Goal: Information Seeking & Learning: Learn about a topic

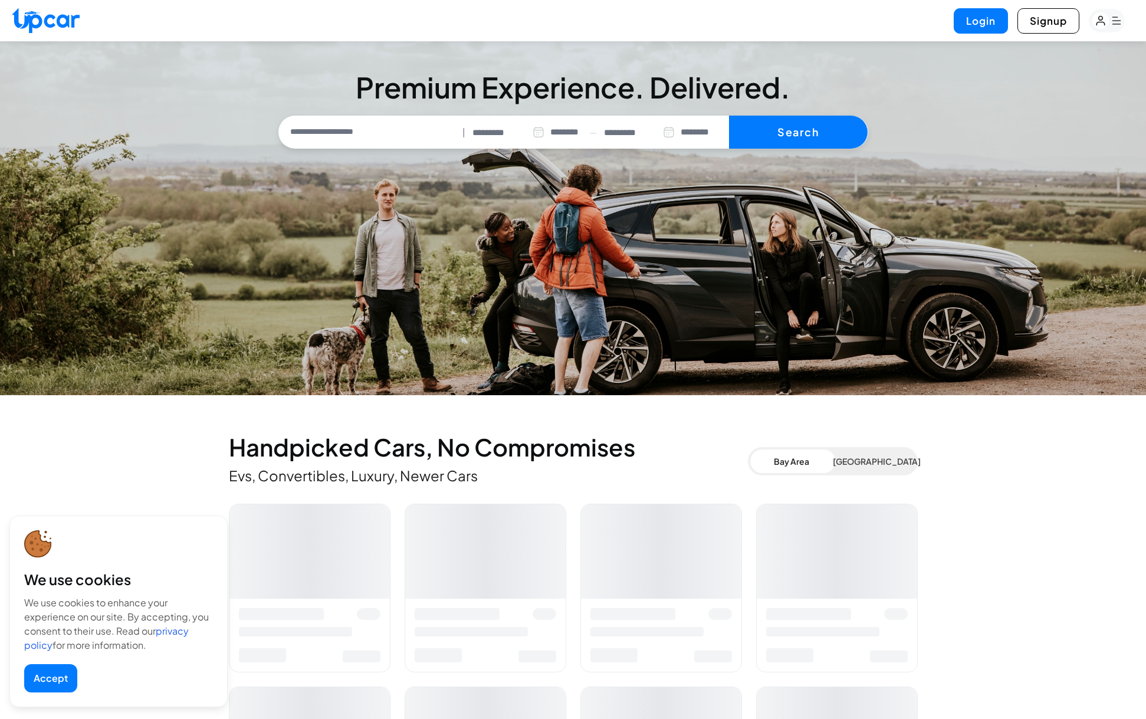
select select "********"
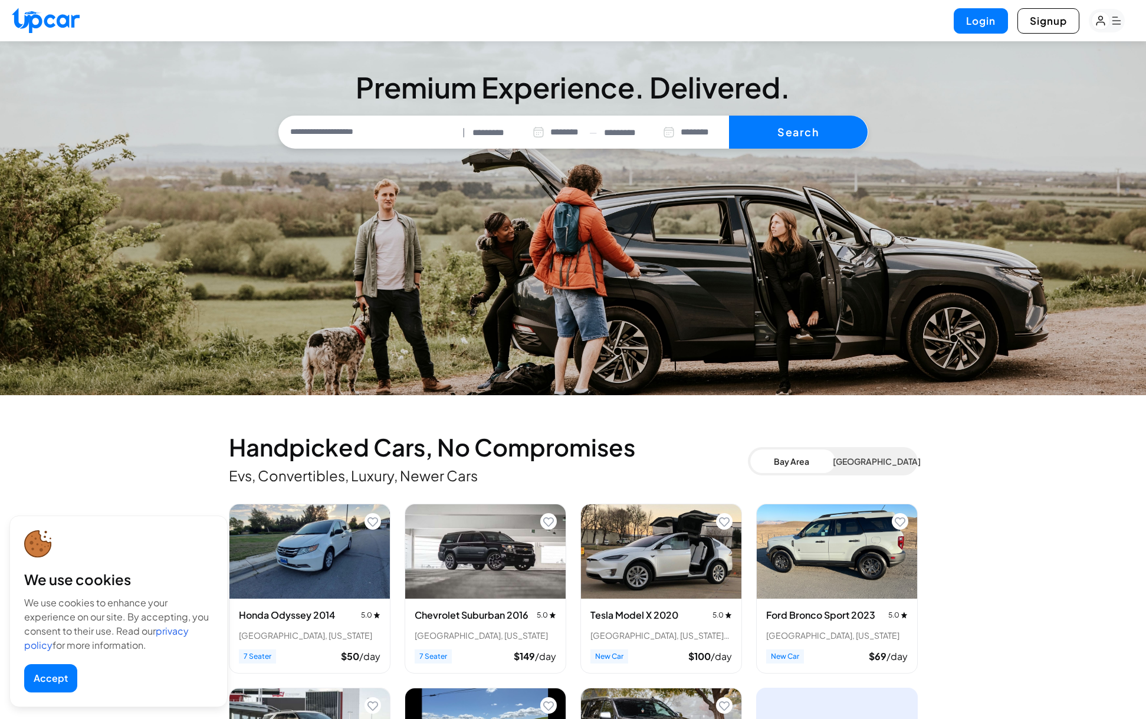
click at [1111, 17] on rect "button" at bounding box center [1107, 21] width 36 height 24
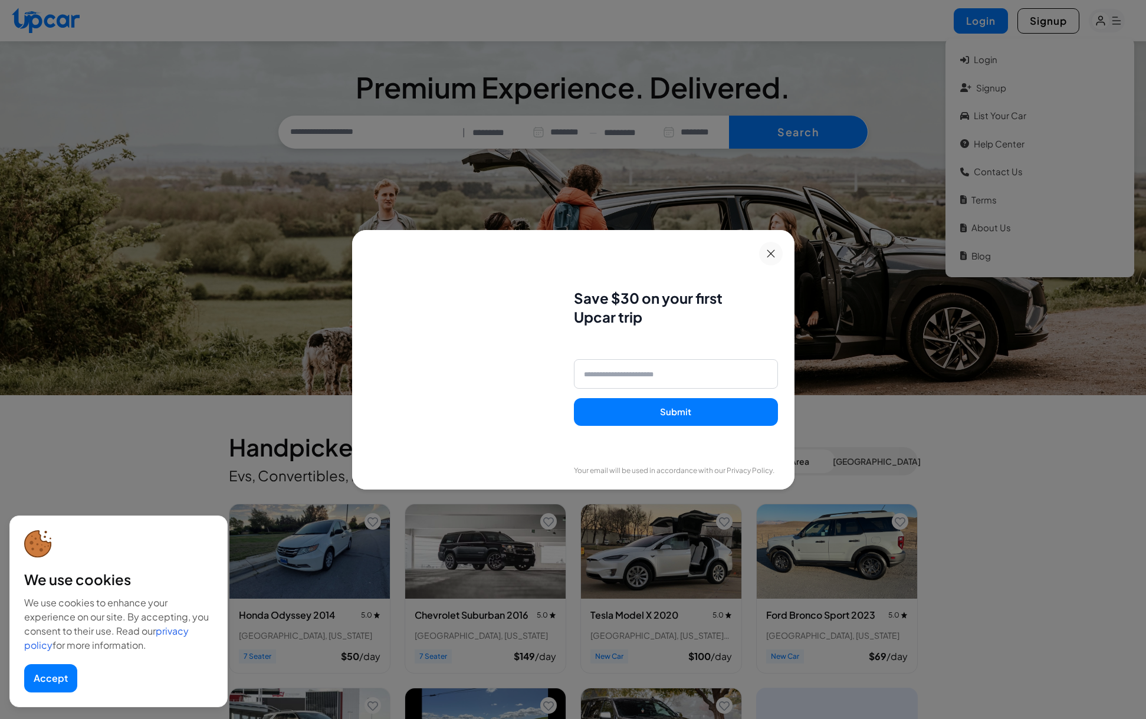
click at [772, 254] on icon at bounding box center [771, 254] width 8 height 8
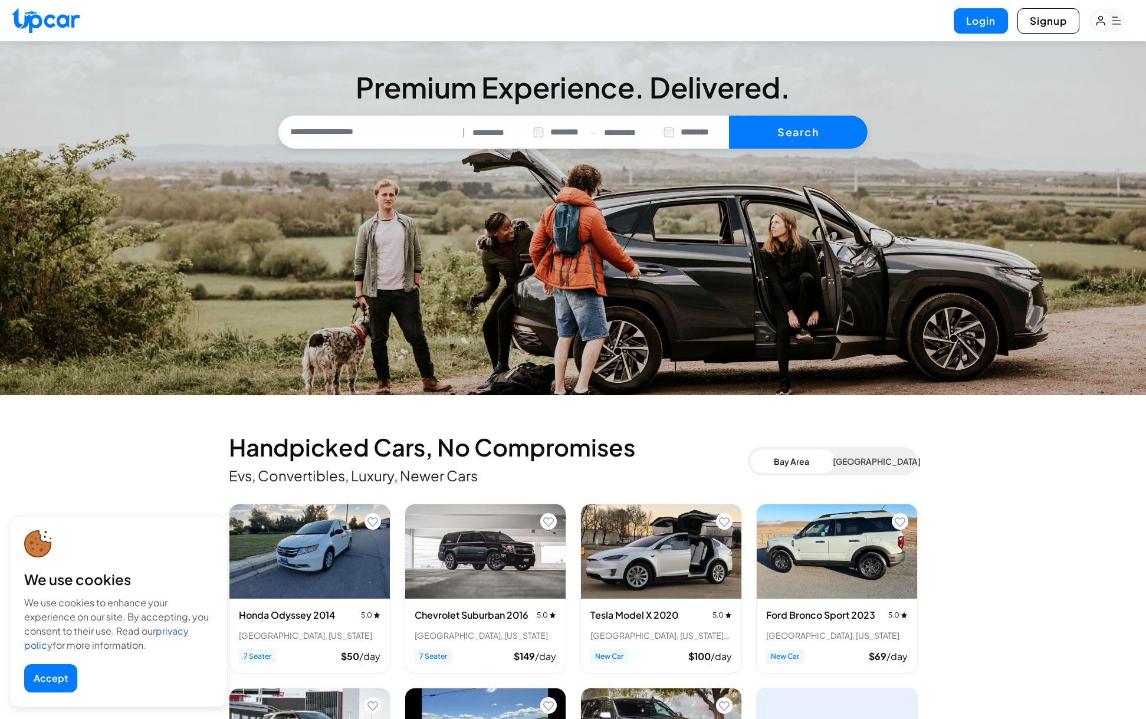
click at [1112, 22] on rect "button" at bounding box center [1107, 21] width 36 height 24
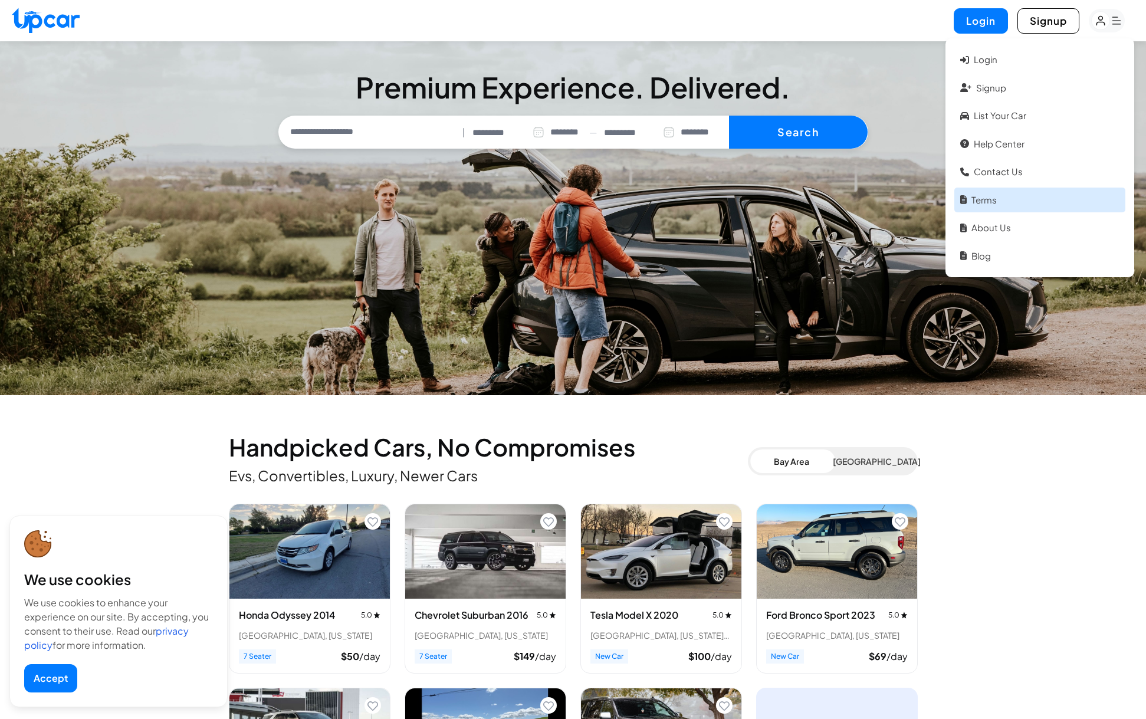
click at [990, 204] on link "Terms" at bounding box center [1040, 200] width 171 height 25
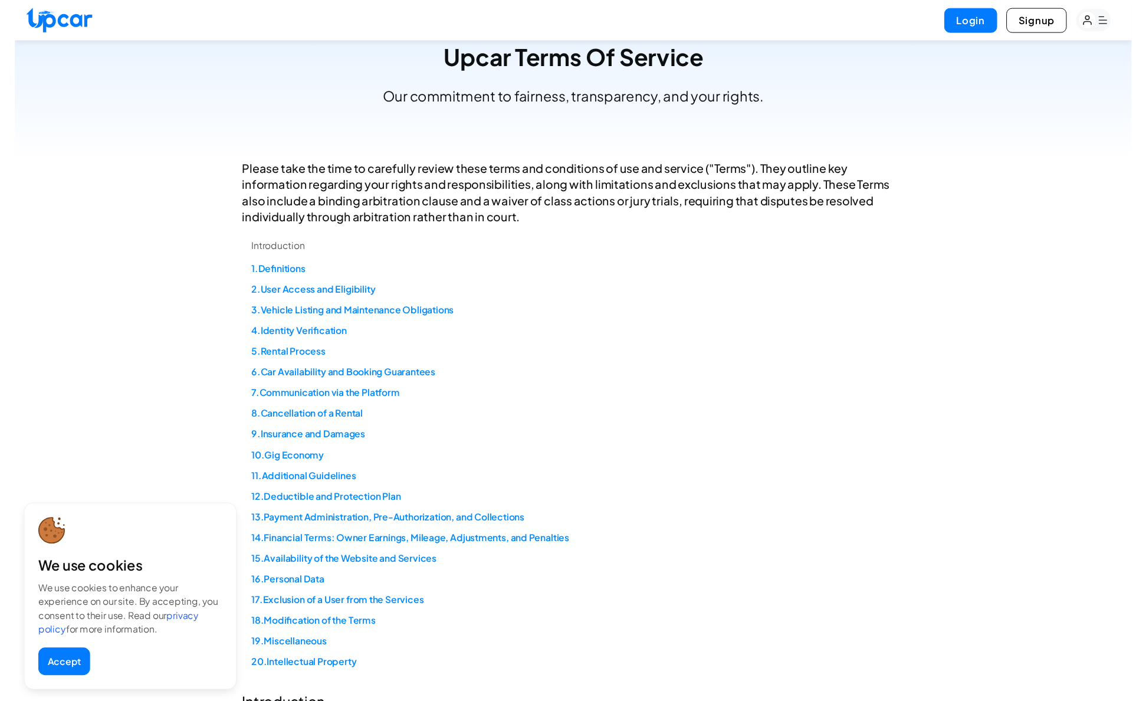
scroll to position [141, 0]
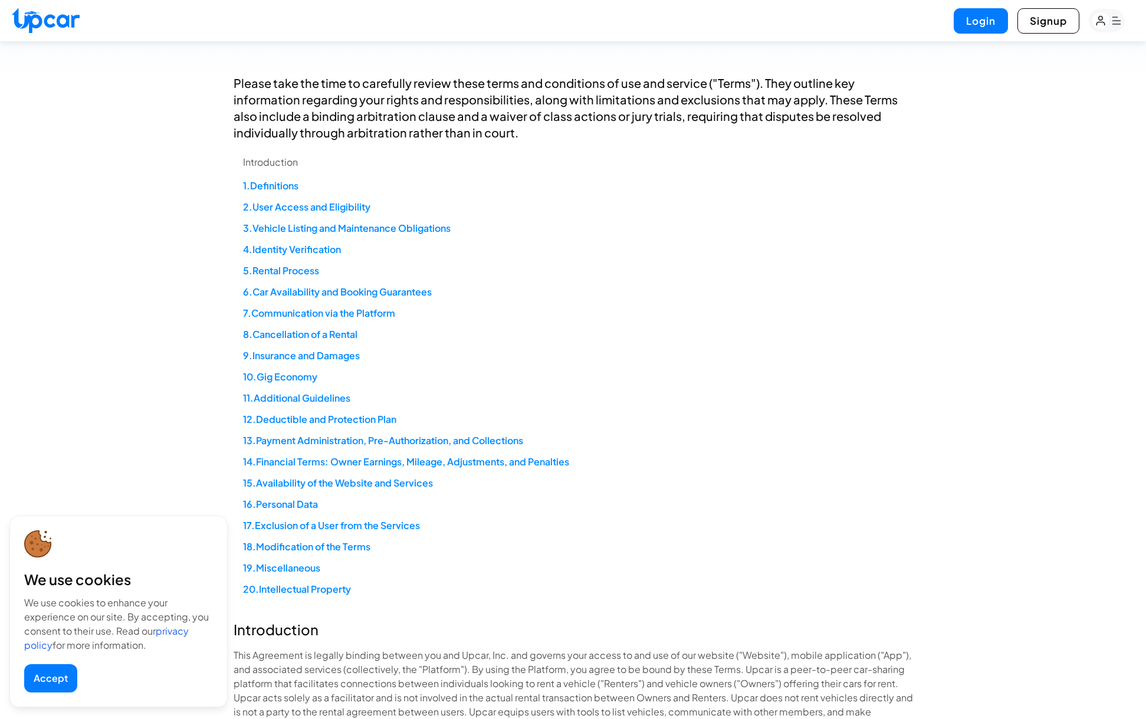
click at [692, 454] on ol "1 . Definitions 2 . User Access and Eligibility 3 . Vehicle Listing and Mainten…" at bounding box center [578, 388] width 670 height 418
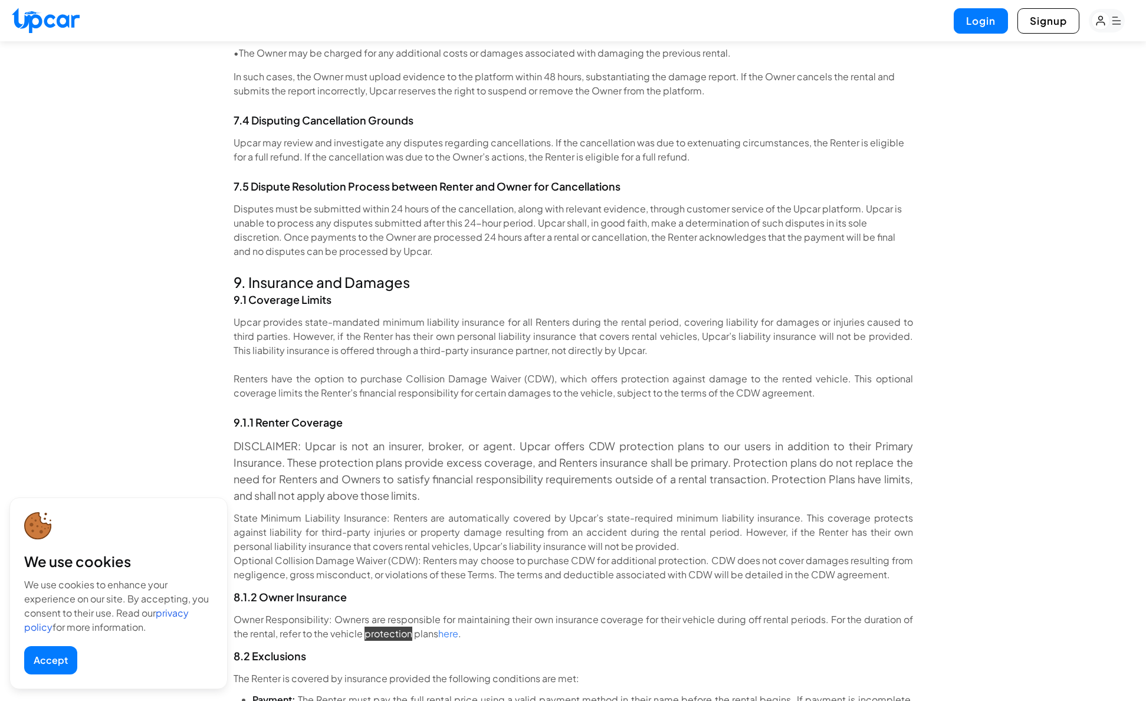
scroll to position [11842, 0]
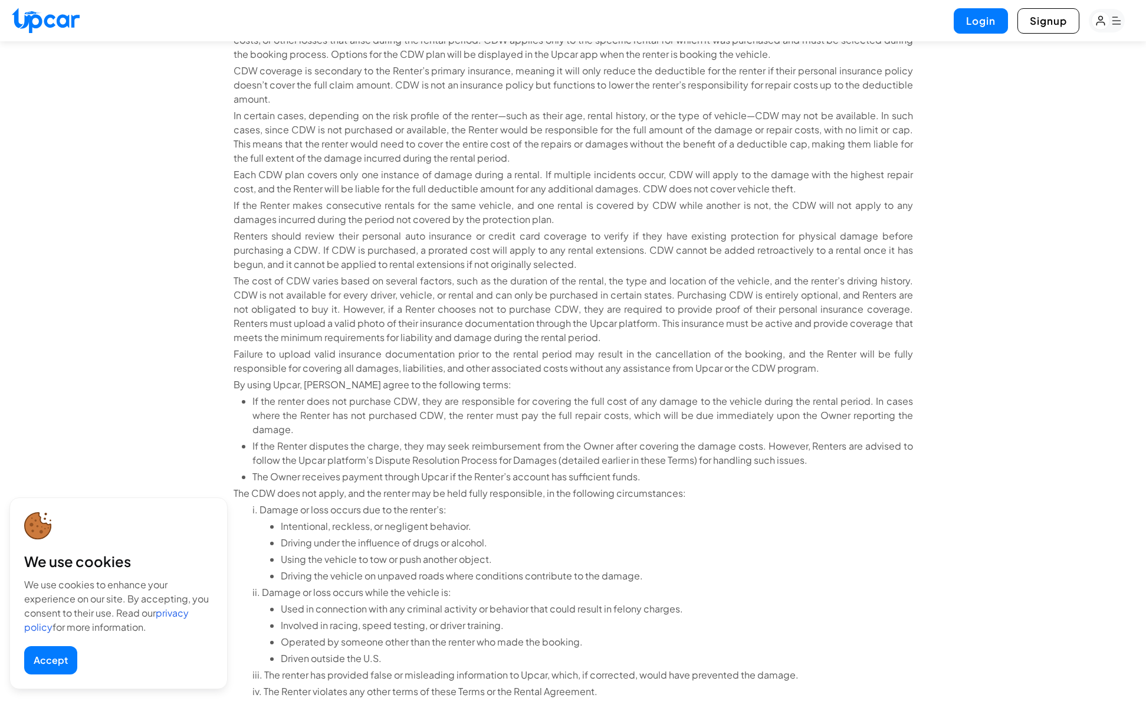
scroll to position [12411, 0]
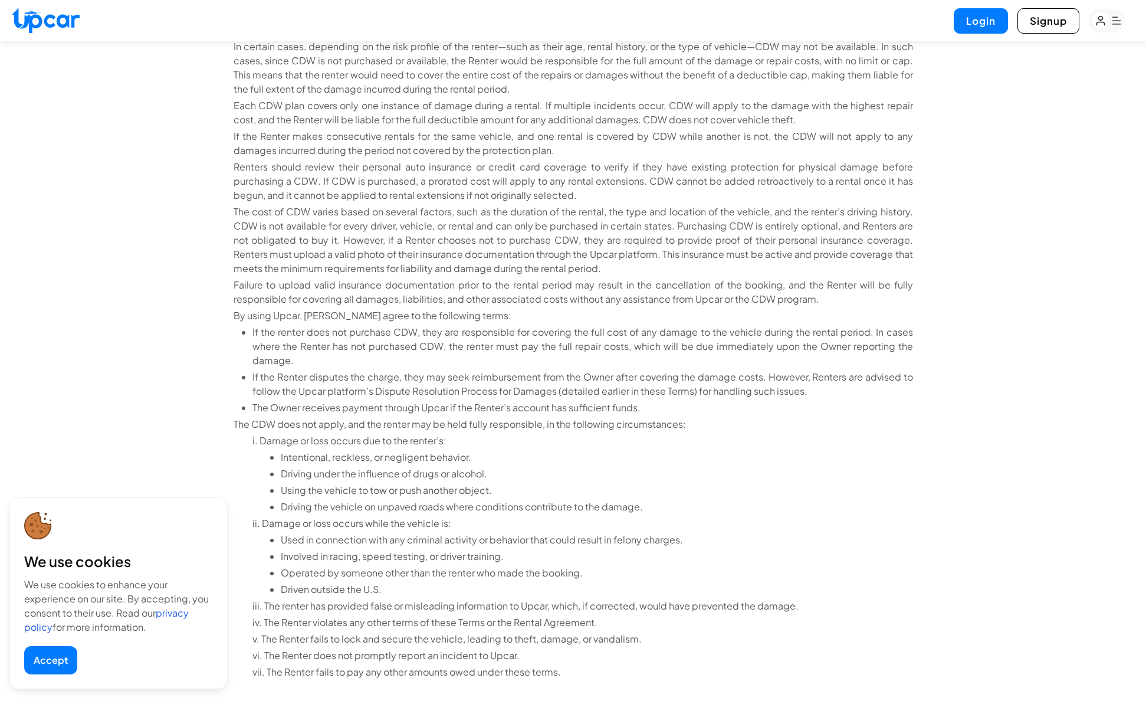
click at [47, 669] on button "Accept" at bounding box center [50, 660] width 53 height 28
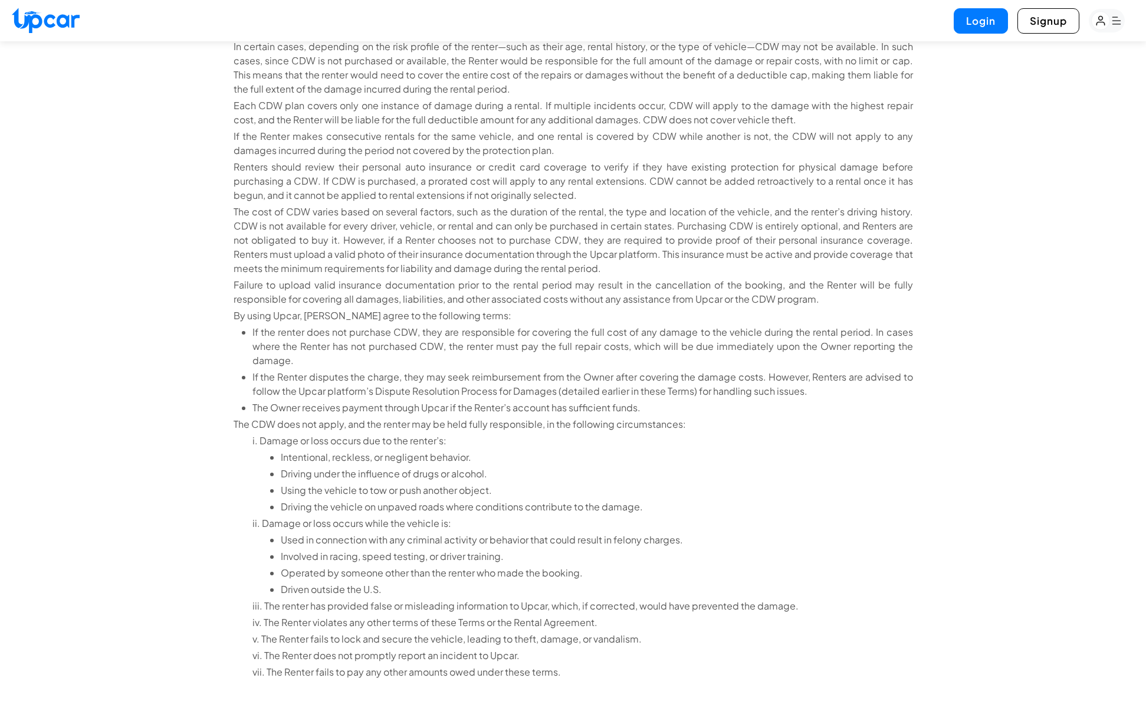
click at [827, 500] on li "Driving the vehicle on unpaved roads where conditions contribute to the damage." at bounding box center [597, 507] width 633 height 14
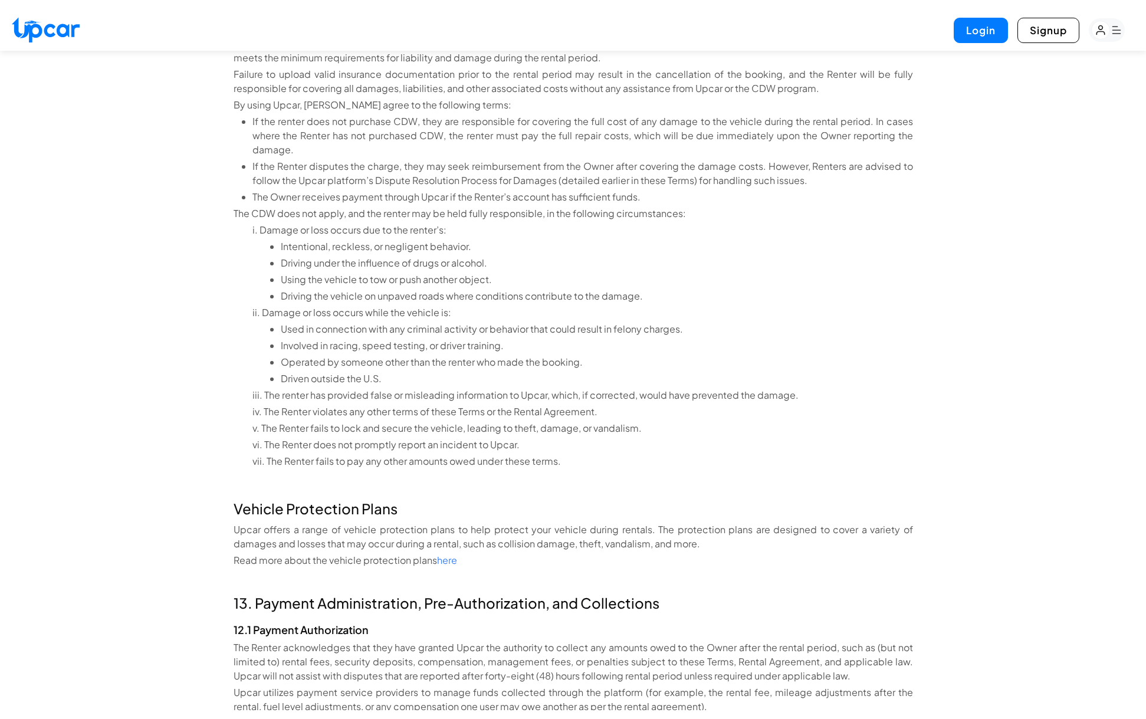
scroll to position [12729, 0]
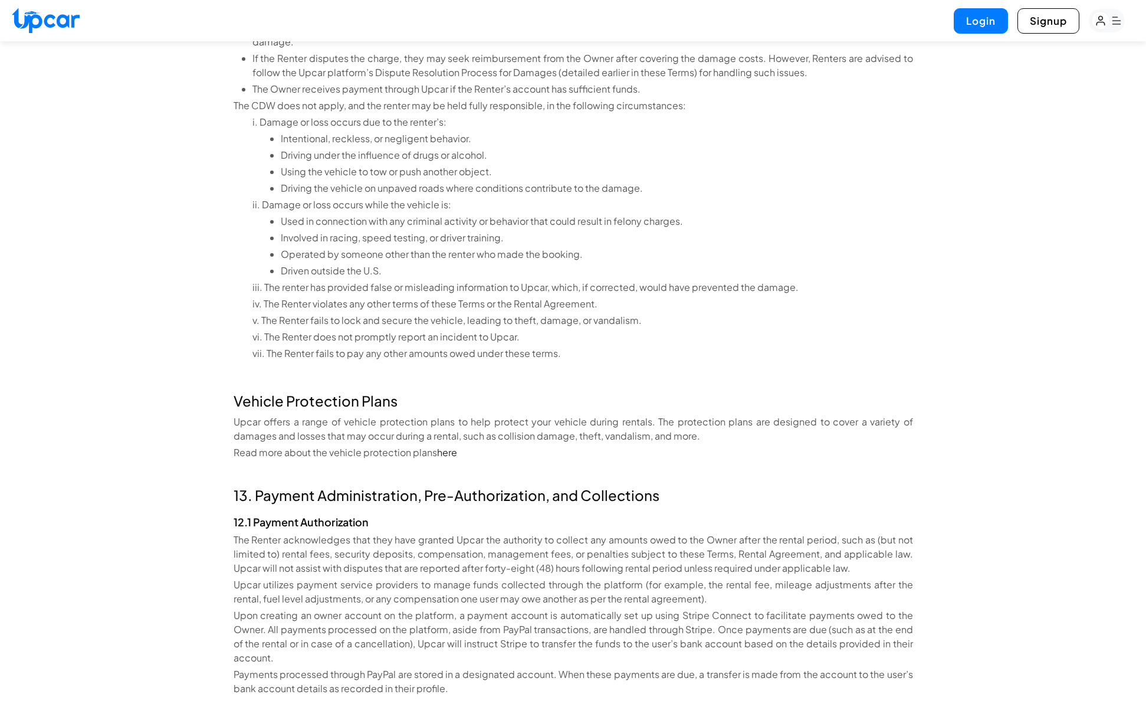
click at [443, 446] on link "here" at bounding box center [447, 452] width 20 height 12
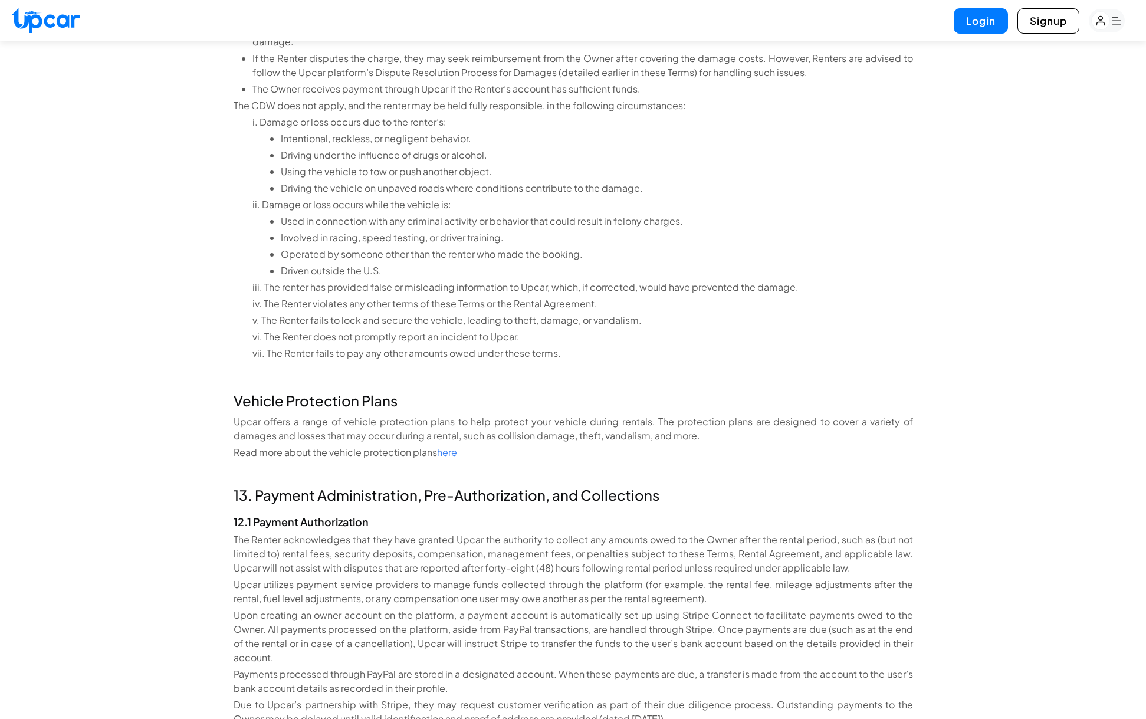
drag, startPoint x: 281, startPoint y: 382, endPoint x: 339, endPoint y: 381, distance: 57.8
click at [285, 391] on div "Vehicle Protection Plans Upcar offers a range of vehicle protection plans to he…" at bounding box center [574, 426] width 680 height 71
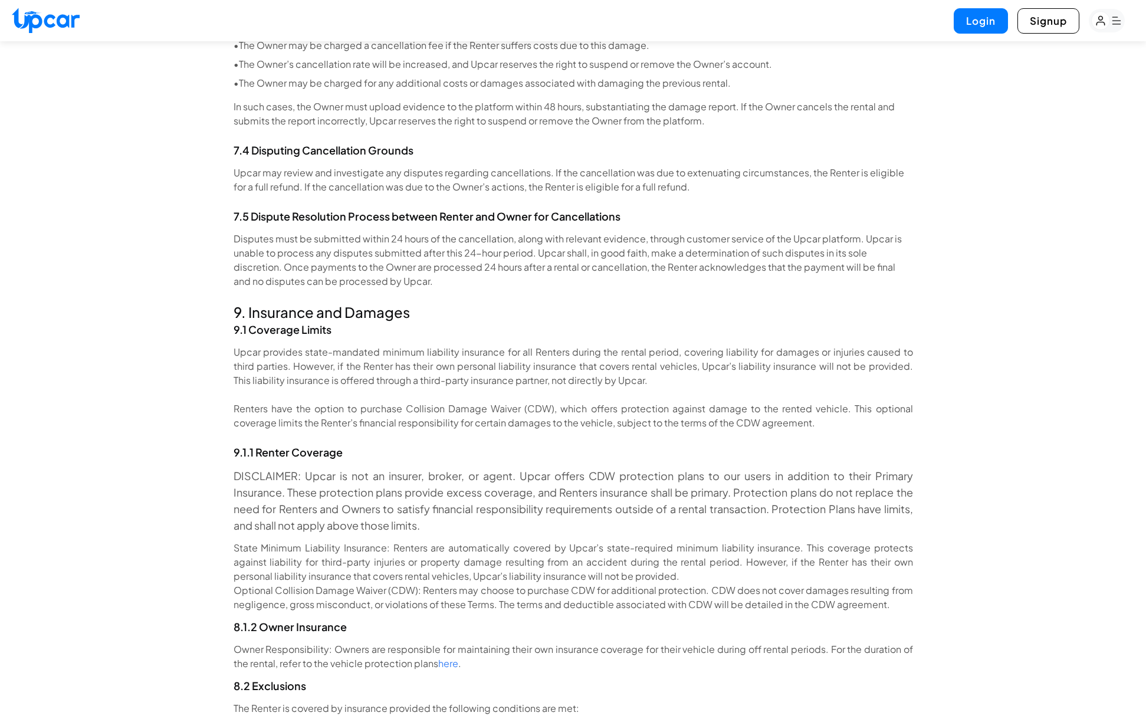
scroll to position [8666, 0]
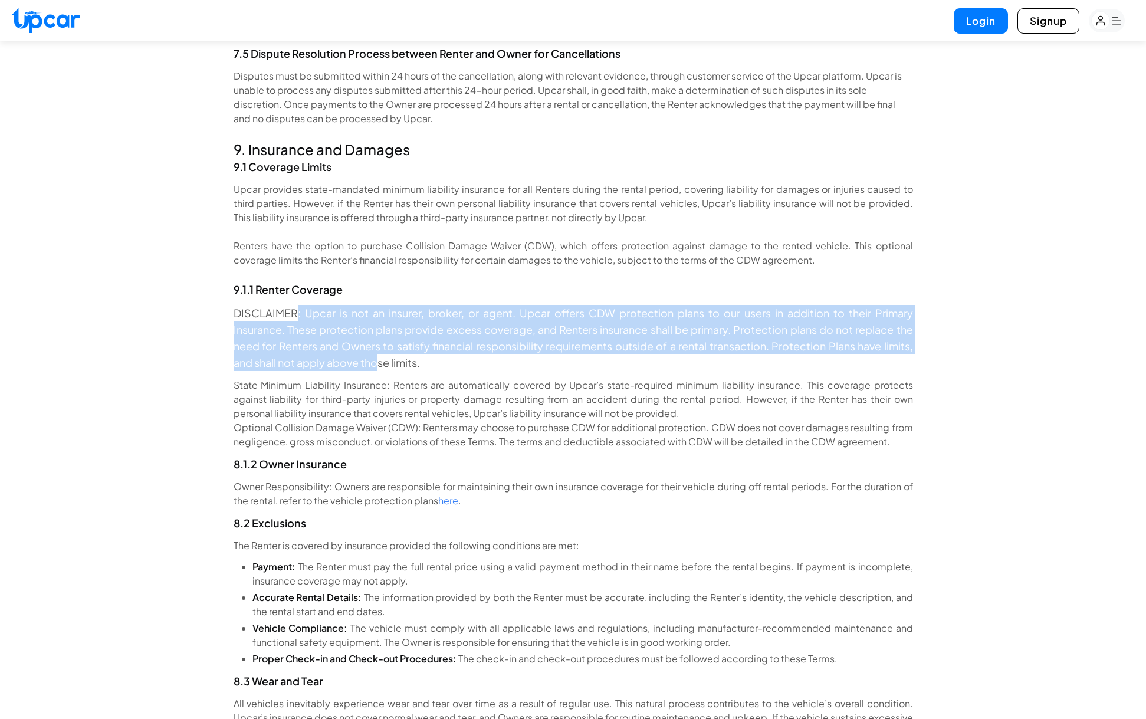
drag, startPoint x: 297, startPoint y: 284, endPoint x: 382, endPoint y: 343, distance: 103.4
click at [376, 333] on p "DISCLAIMER: Upcar is not an insurer, broker, or agent. Upcar offers CDW protect…" at bounding box center [574, 338] width 680 height 66
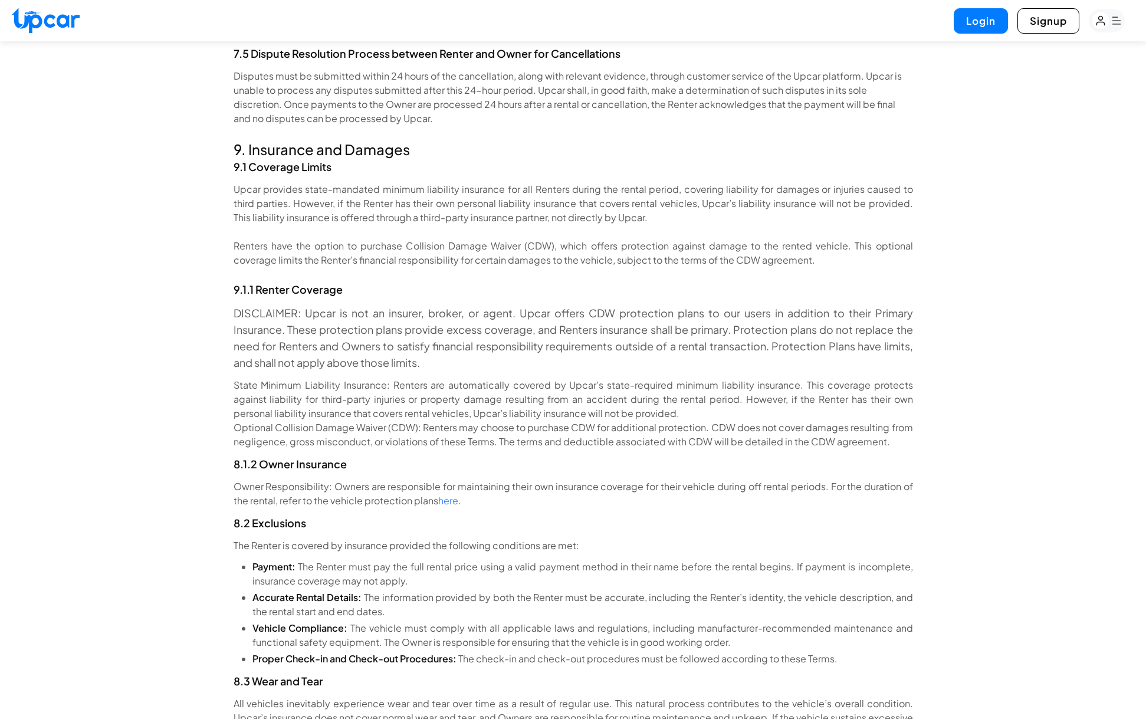
click at [399, 378] on li "State Minimum Liability Insurance: Renters are automatically covered by Upcar’s…" at bounding box center [574, 399] width 680 height 42
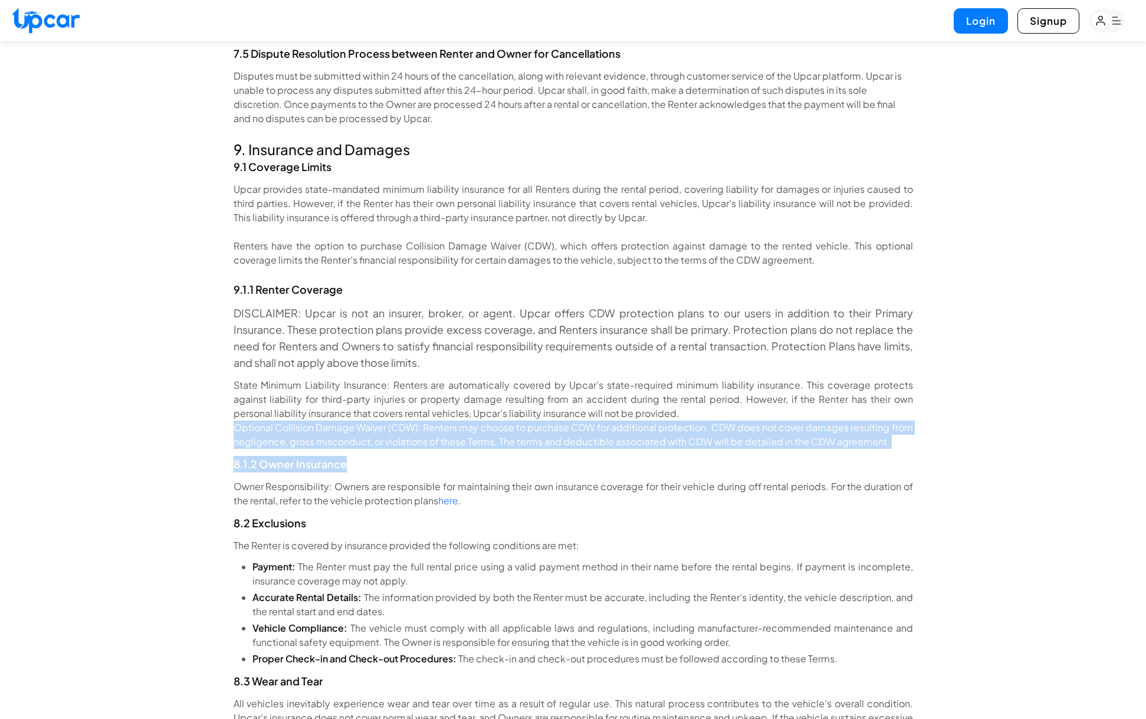
drag, startPoint x: 228, startPoint y: 402, endPoint x: 933, endPoint y: 435, distance: 706.5
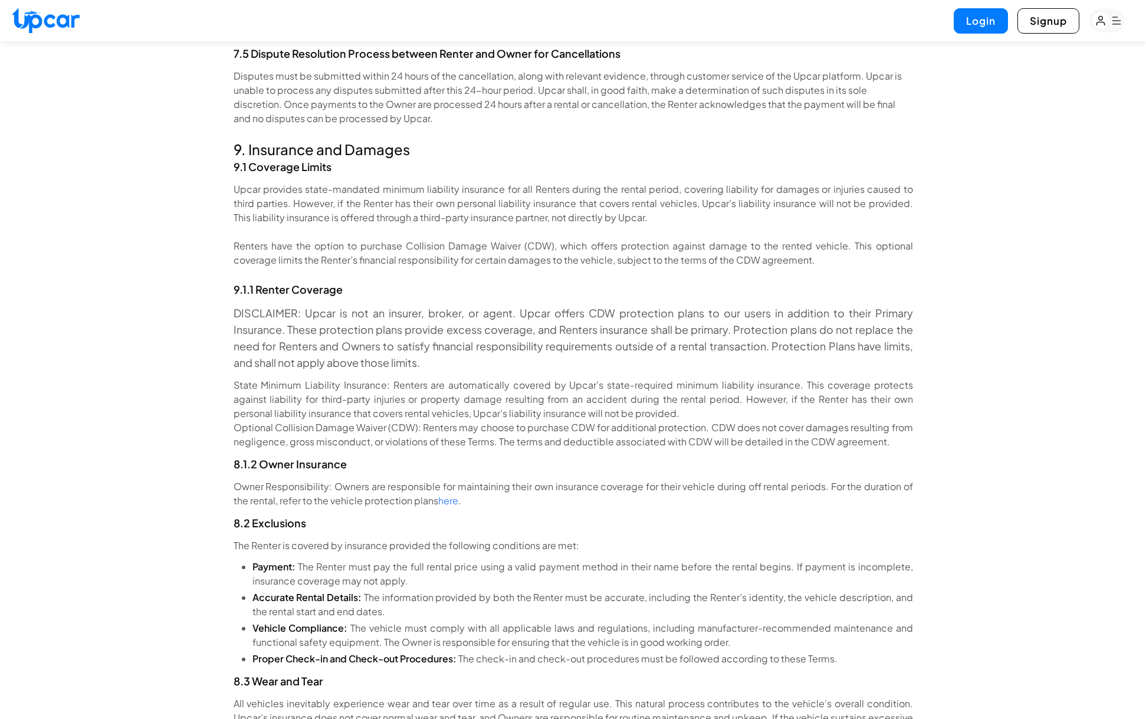
click at [684, 382] on li "State Minimum Liability Insurance: Renters are automatically covered by Upcar’s…" at bounding box center [574, 399] width 680 height 42
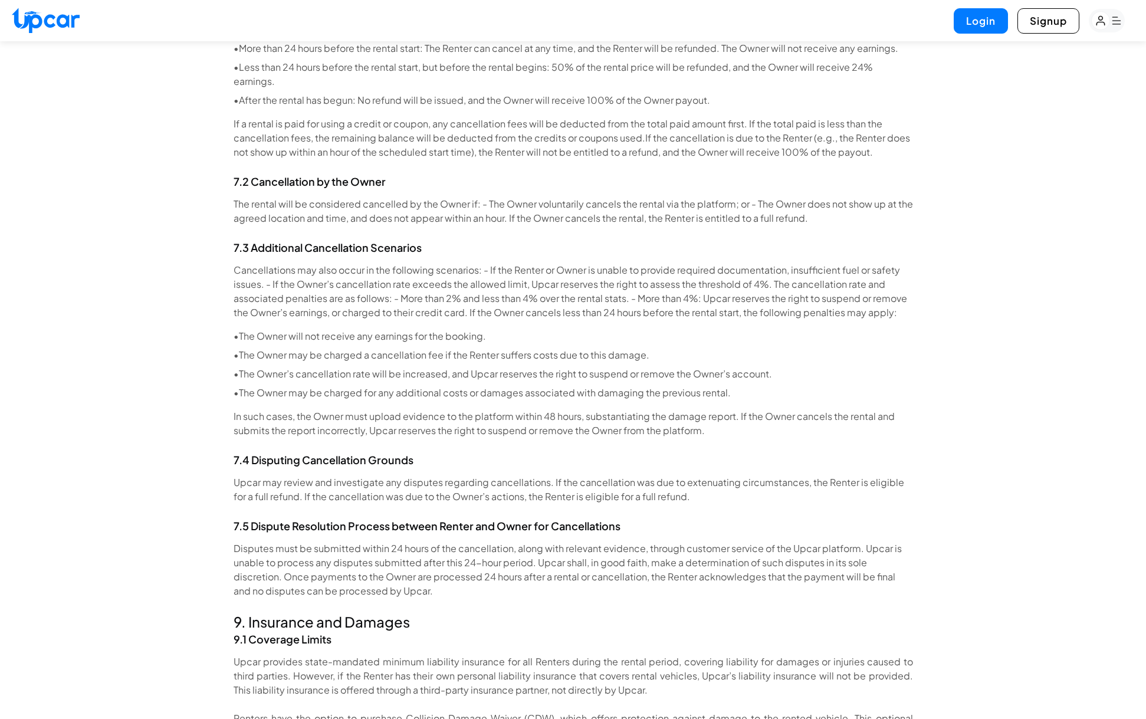
scroll to position [8729, 0]
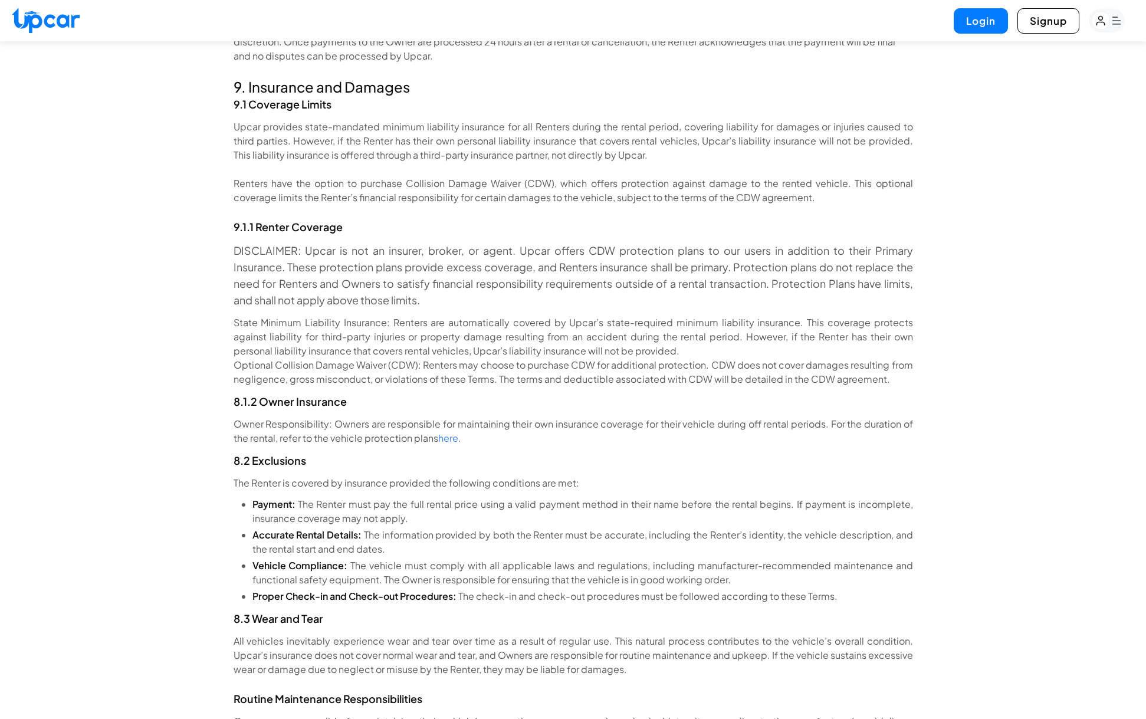
click at [657, 358] on li "Optional Collision Damage Waiver (CDW): Renters may choose to purchase CDW for …" at bounding box center [574, 372] width 680 height 28
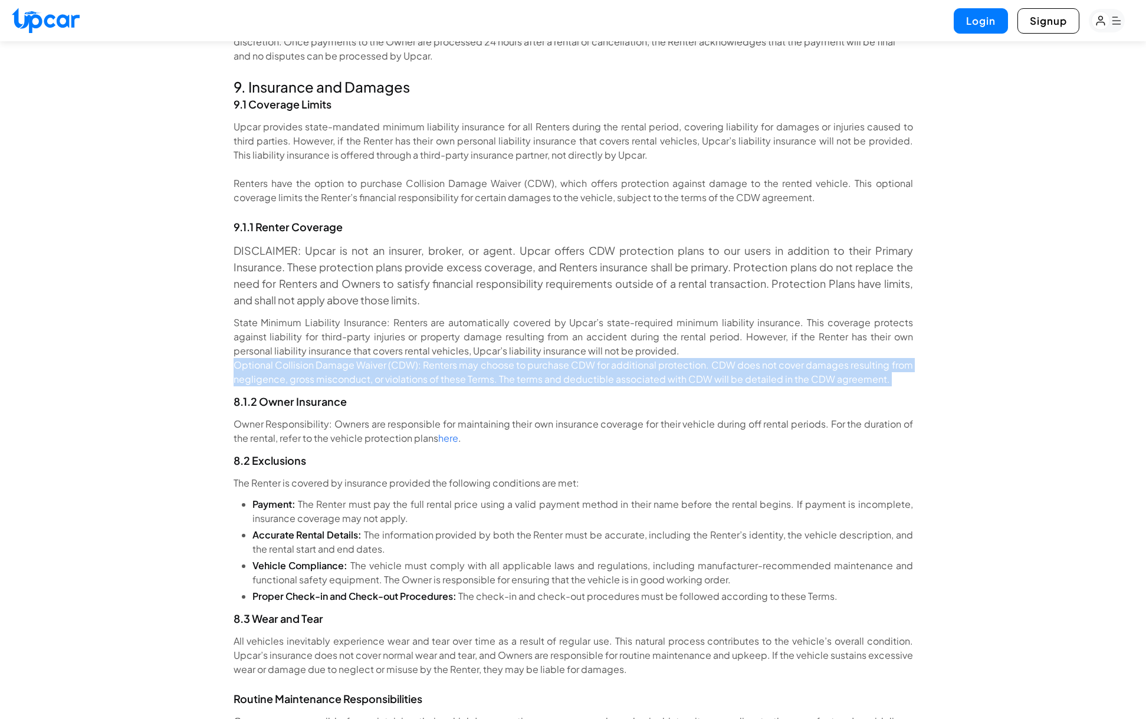
click at [657, 358] on li "Optional Collision Damage Waiver (CDW): Renters may choose to purchase CDW for …" at bounding box center [574, 372] width 680 height 28
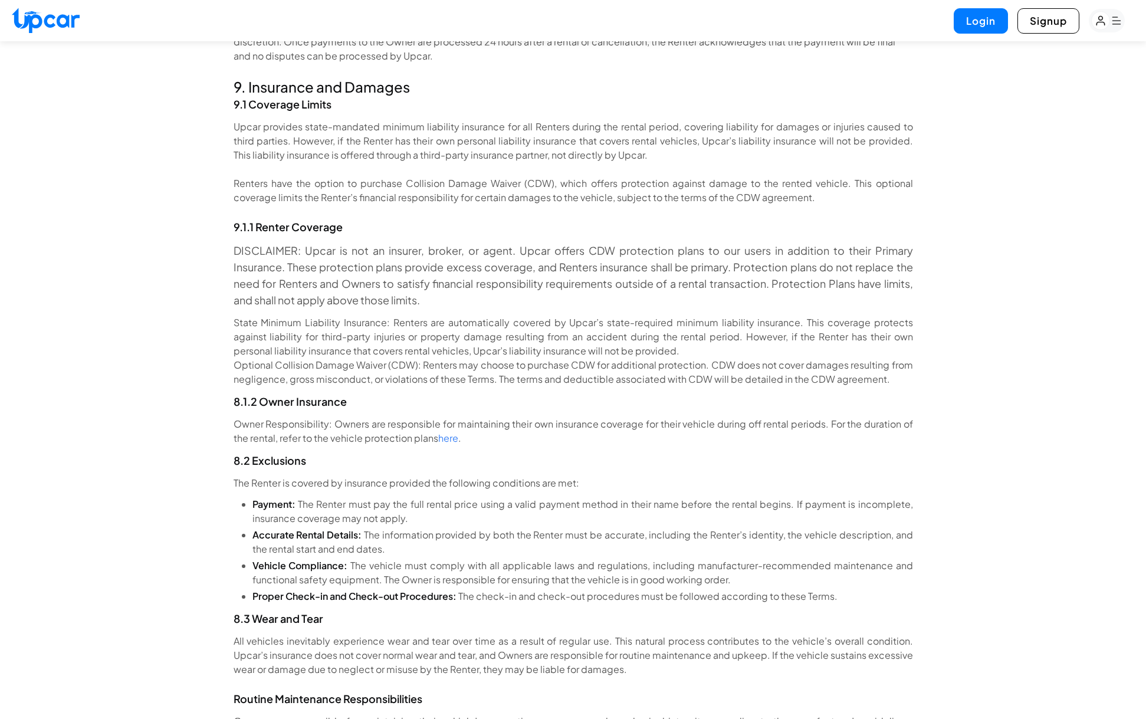
click at [322, 176] on p "Renters have the option to purchase Collision Damage Waiver (CDW), which offers…" at bounding box center [574, 190] width 680 height 28
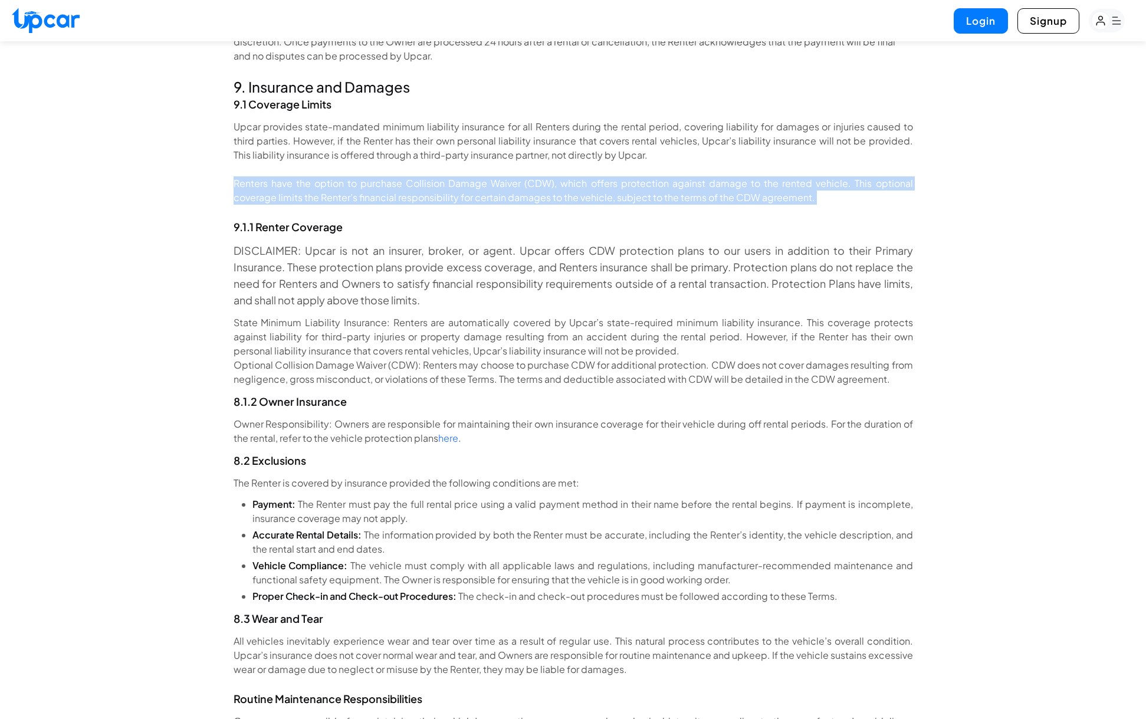
drag, startPoint x: 322, startPoint y: 156, endPoint x: 392, endPoint y: 156, distance: 70.2
click at [322, 176] on p "Renters have the option to purchase Collision Damage Waiver (CDW), which offers…" at bounding box center [574, 190] width 680 height 28
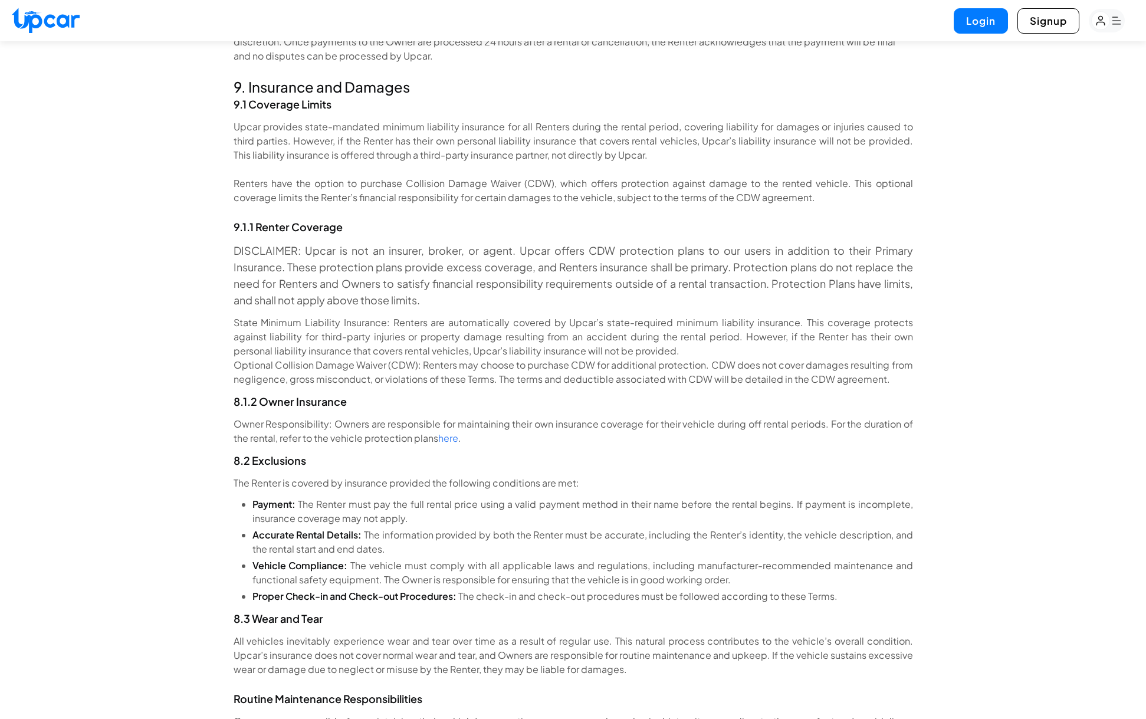
click at [766, 176] on p "Renters have the option to purchase Collision Damage Waiver (CDW), which offers…" at bounding box center [574, 190] width 680 height 28
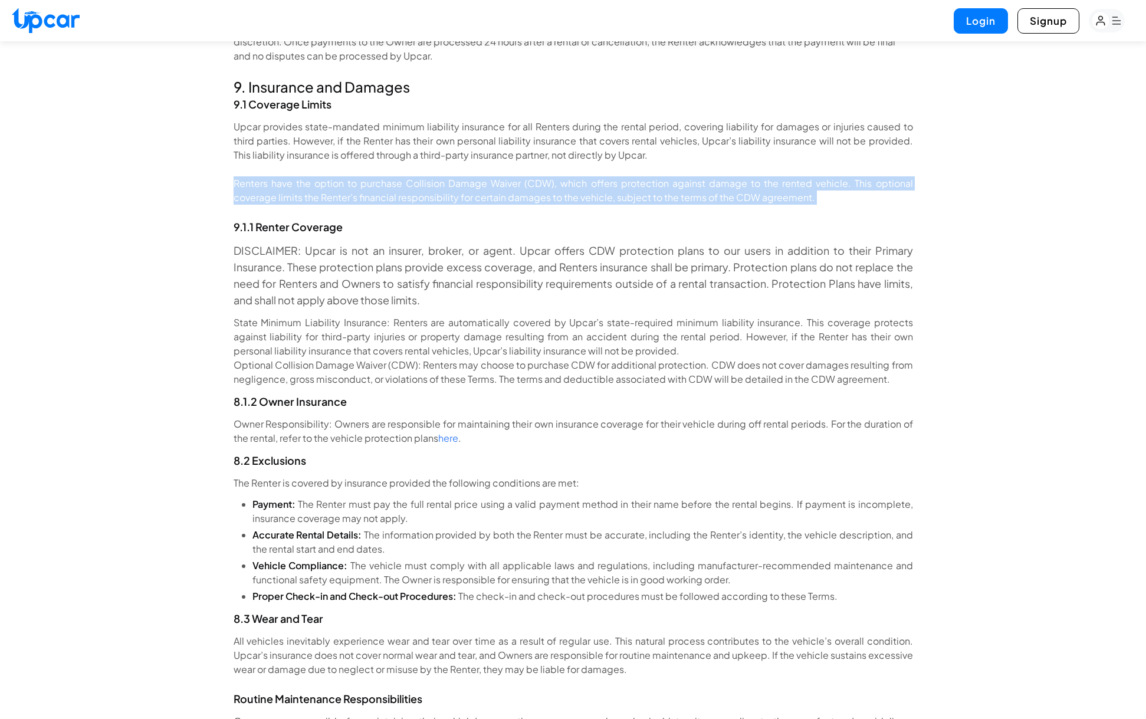
click at [766, 176] on p "Renters have the option to purchase Collision Damage Waiver (CDW), which offers…" at bounding box center [574, 190] width 680 height 28
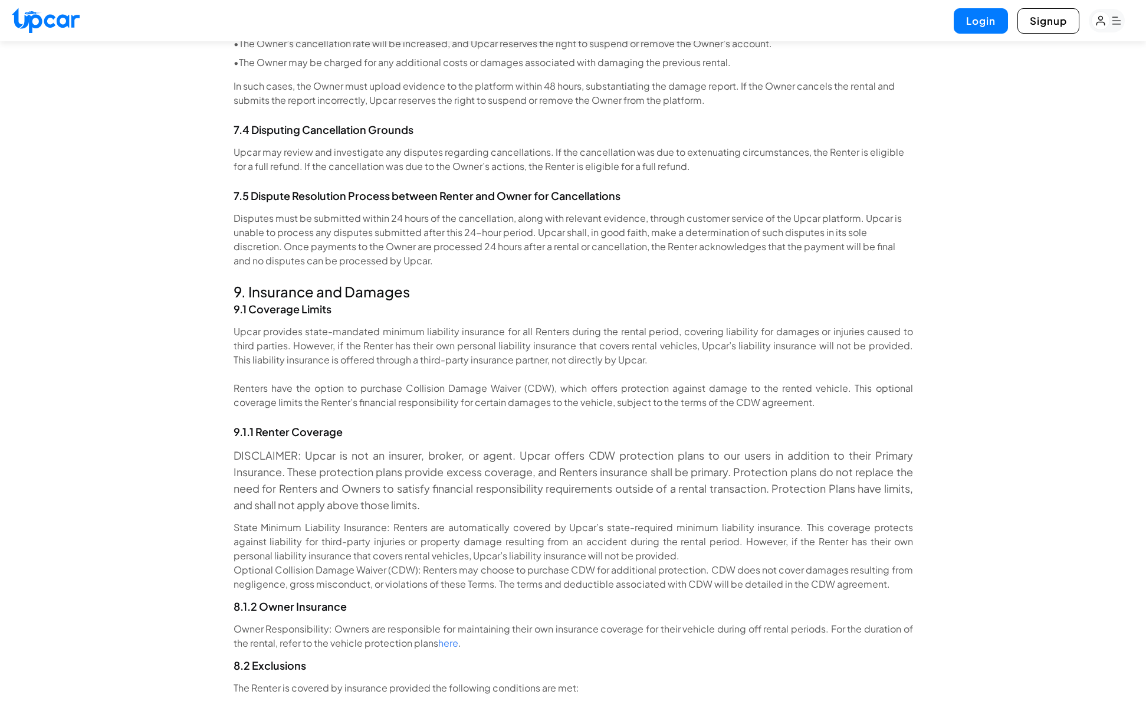
scroll to position [11898, 0]
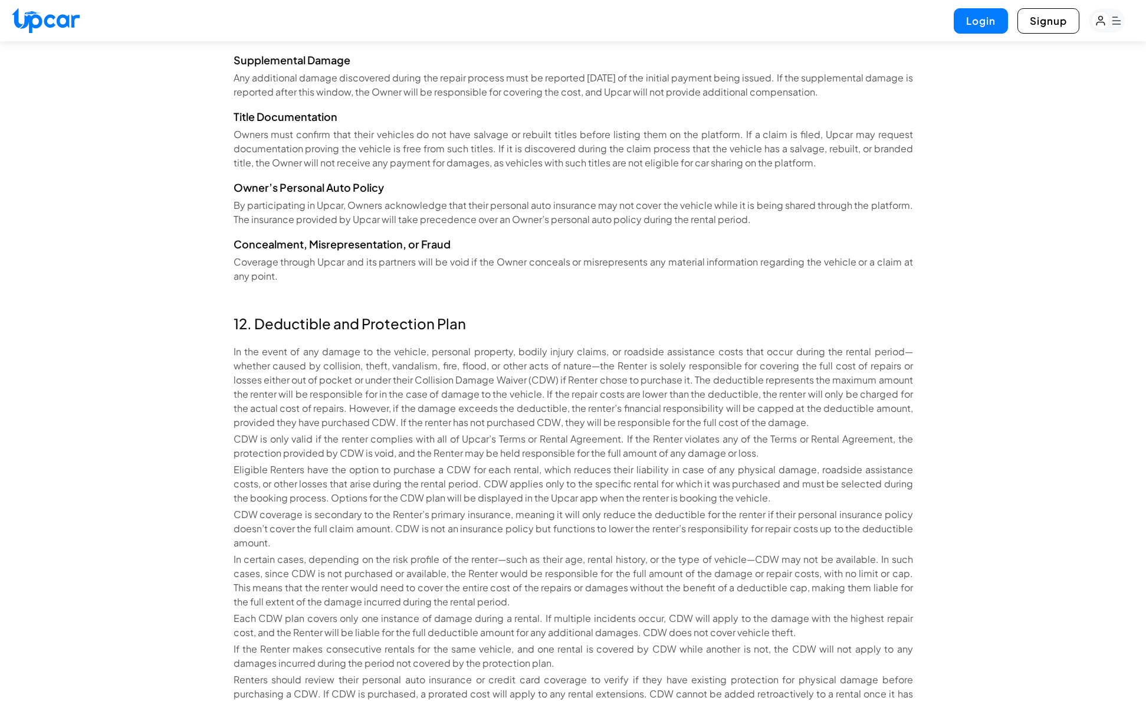
click at [697, 432] on p "CDW is only valid if the renter complies with all of Upcar’s Terms or Rental Ag…" at bounding box center [574, 446] width 680 height 28
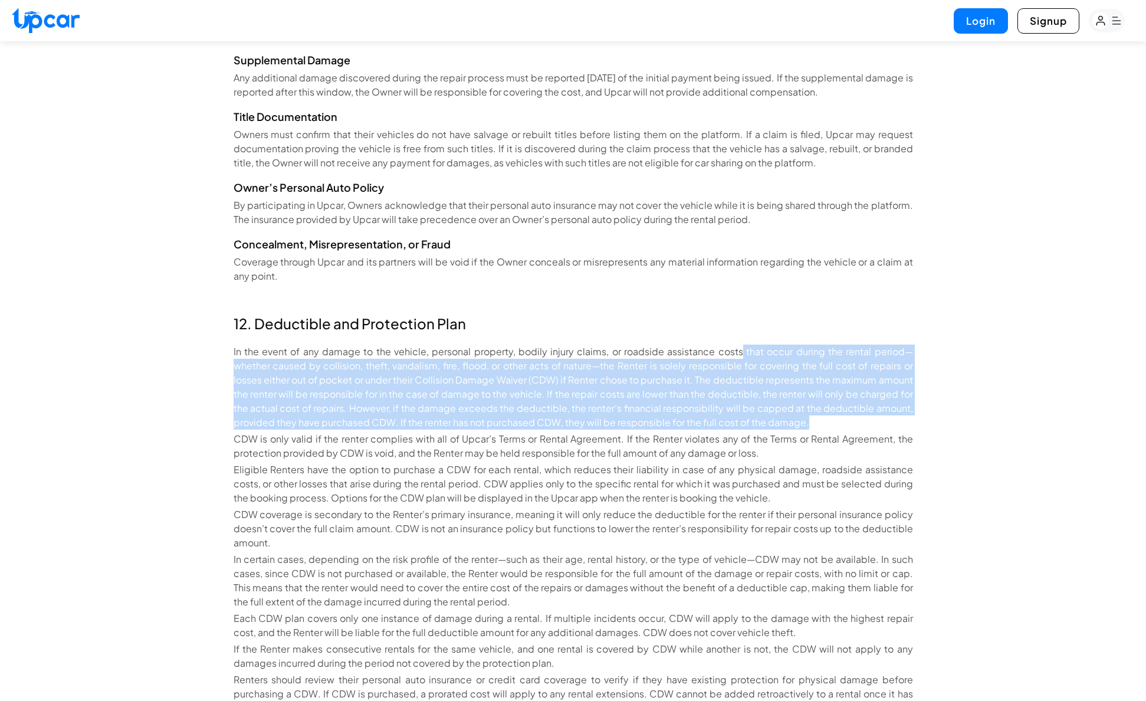
drag, startPoint x: 773, startPoint y: 324, endPoint x: 830, endPoint y: 392, distance: 89.2
click at [821, 391] on p "In the event of any damage to the vehicle, personal property, bodily injury cla…" at bounding box center [574, 387] width 680 height 85
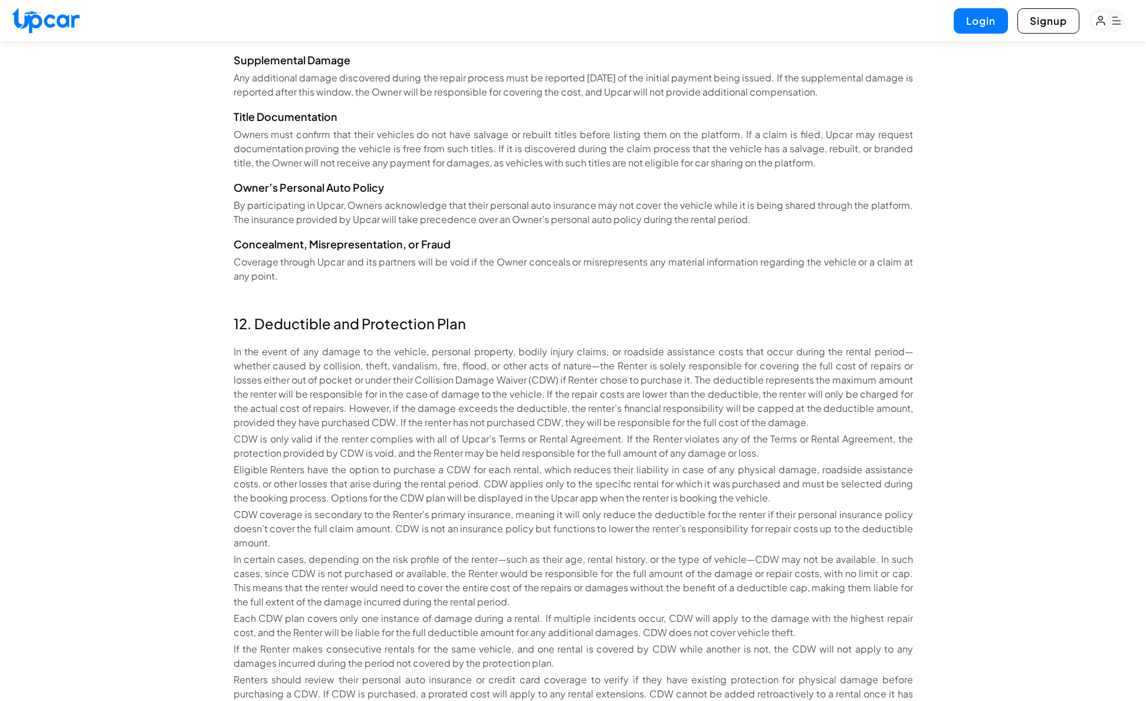
click at [282, 345] on p "In the event of any damage to the vehicle, personal property, bodily injury cla…" at bounding box center [574, 387] width 680 height 85
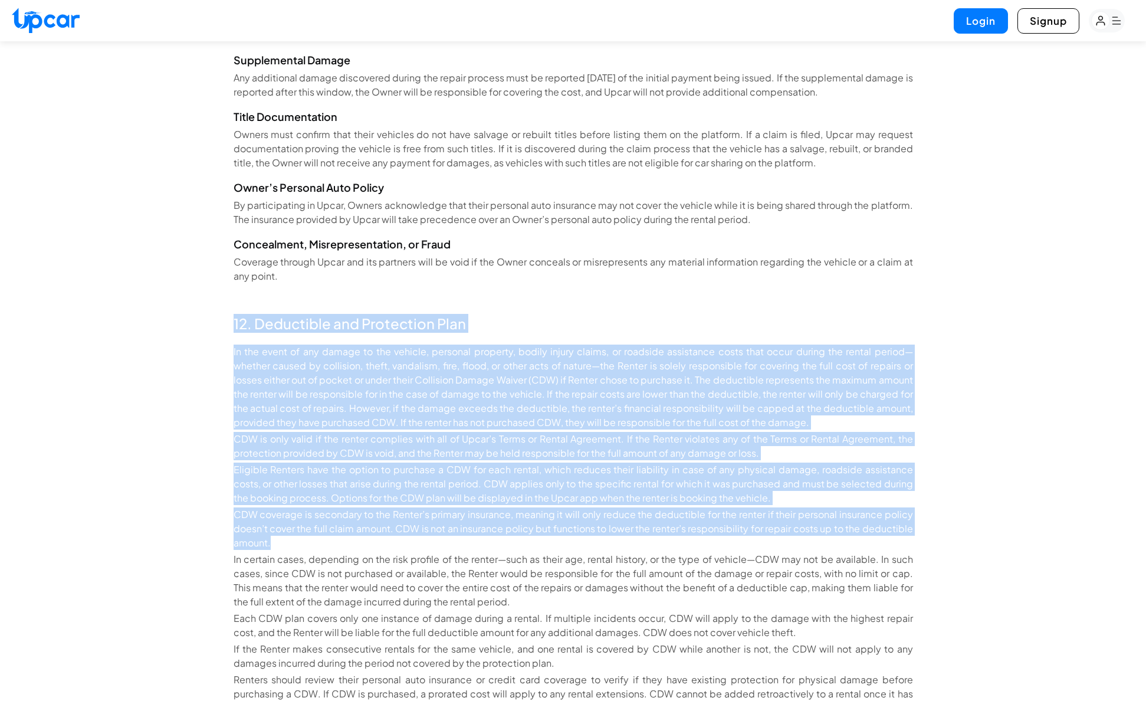
drag, startPoint x: 222, startPoint y: 296, endPoint x: 930, endPoint y: 507, distance: 738.5
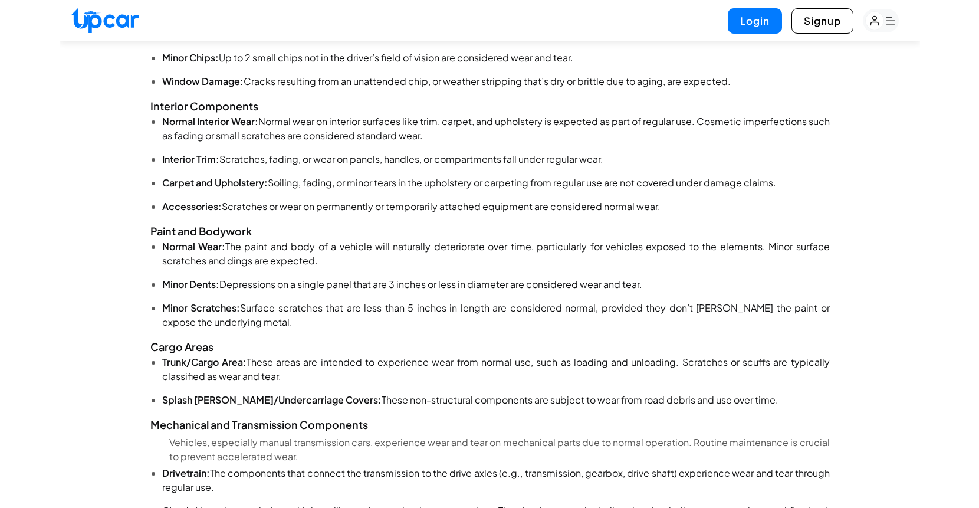
scroll to position [8495, 0]
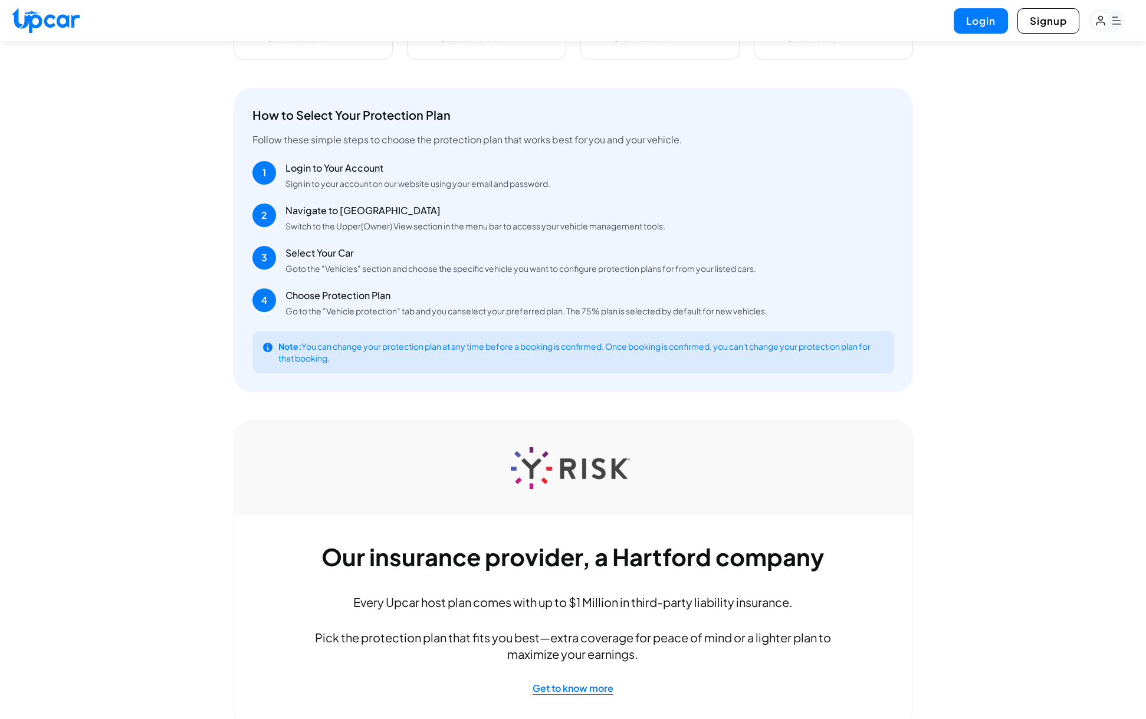
scroll to position [595, 0]
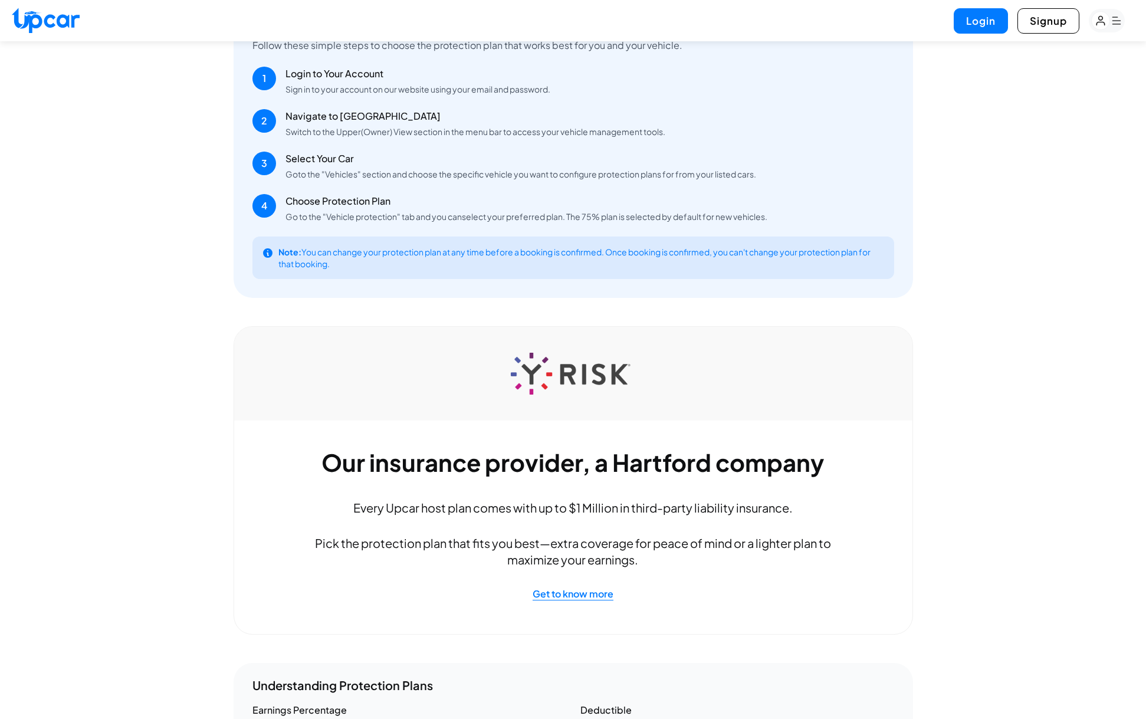
click at [589, 507] on p "Every Upcar host plan comes with up to $1 Million in third-party liability insu…" at bounding box center [572, 508] width 565 height 17
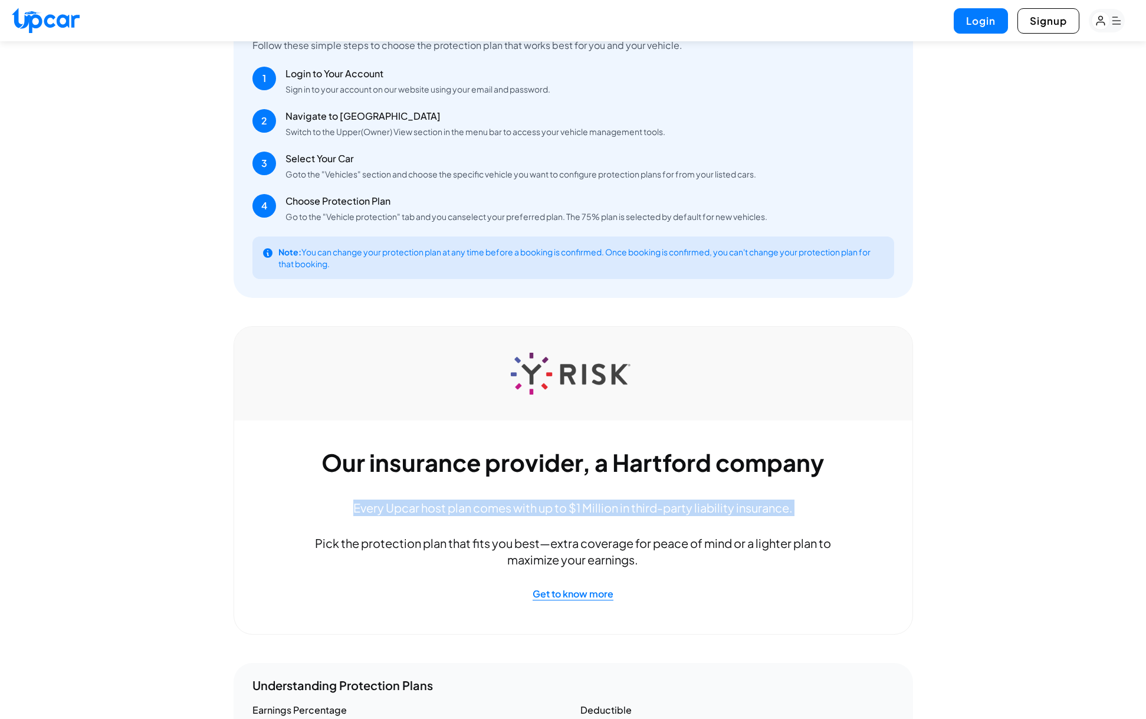
drag, startPoint x: 589, startPoint y: 507, endPoint x: 580, endPoint y: 513, distance: 10.6
click at [588, 507] on p "Every Upcar host plan comes with up to $1 Million in third-party liability insu…" at bounding box center [572, 508] width 565 height 17
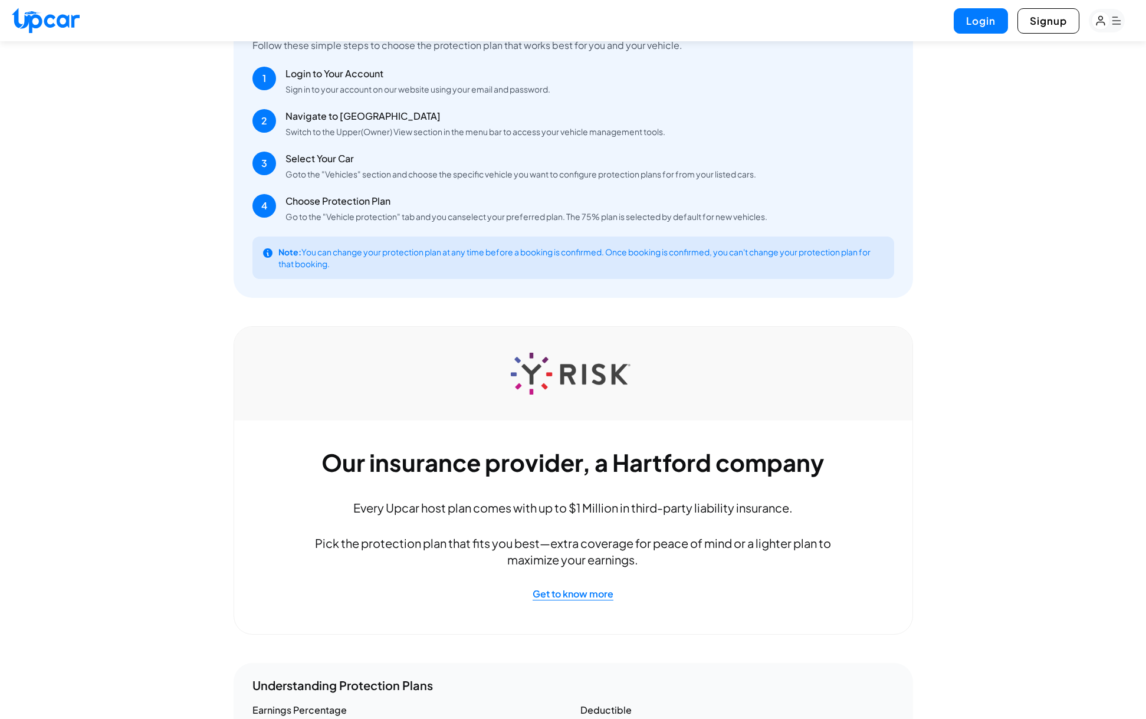
click at [393, 543] on p "Pick the protection plan that fits you best—extra coverage for peace of mind or…" at bounding box center [572, 551] width 565 height 33
click at [345, 544] on p "Pick the protection plan that fits you best—extra coverage for peace of mind or…" at bounding box center [572, 551] width 565 height 33
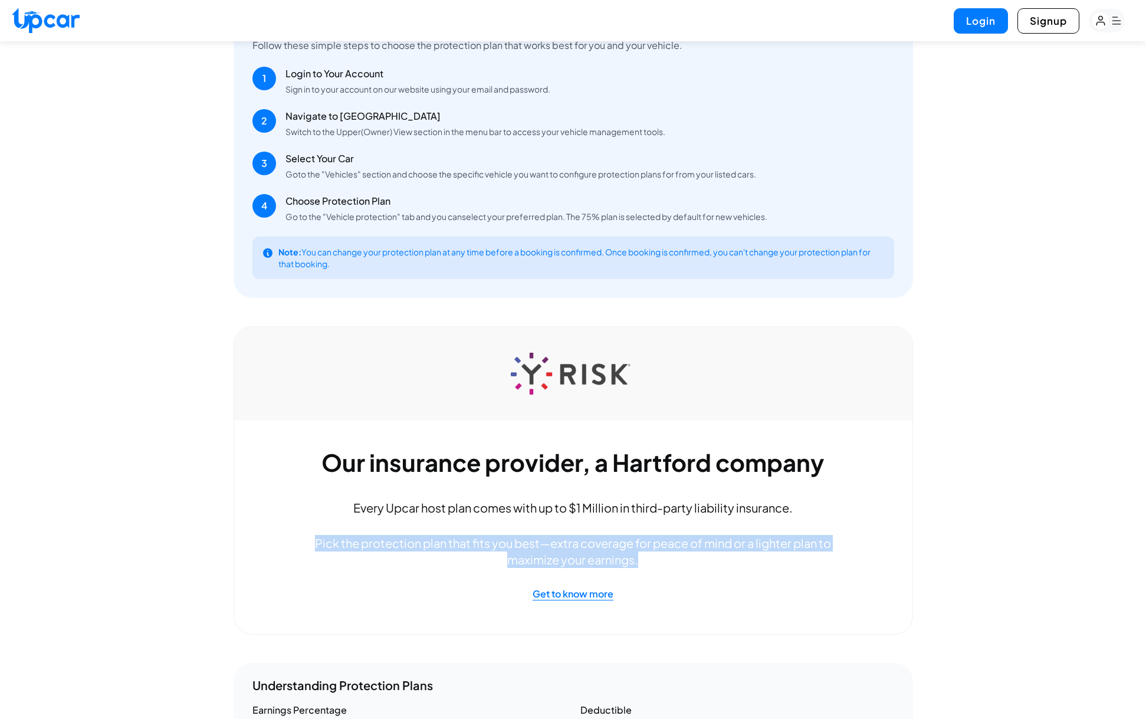
click at [346, 544] on p "Pick the protection plan that fits you best—extra coverage for peace of mind or…" at bounding box center [572, 551] width 565 height 33
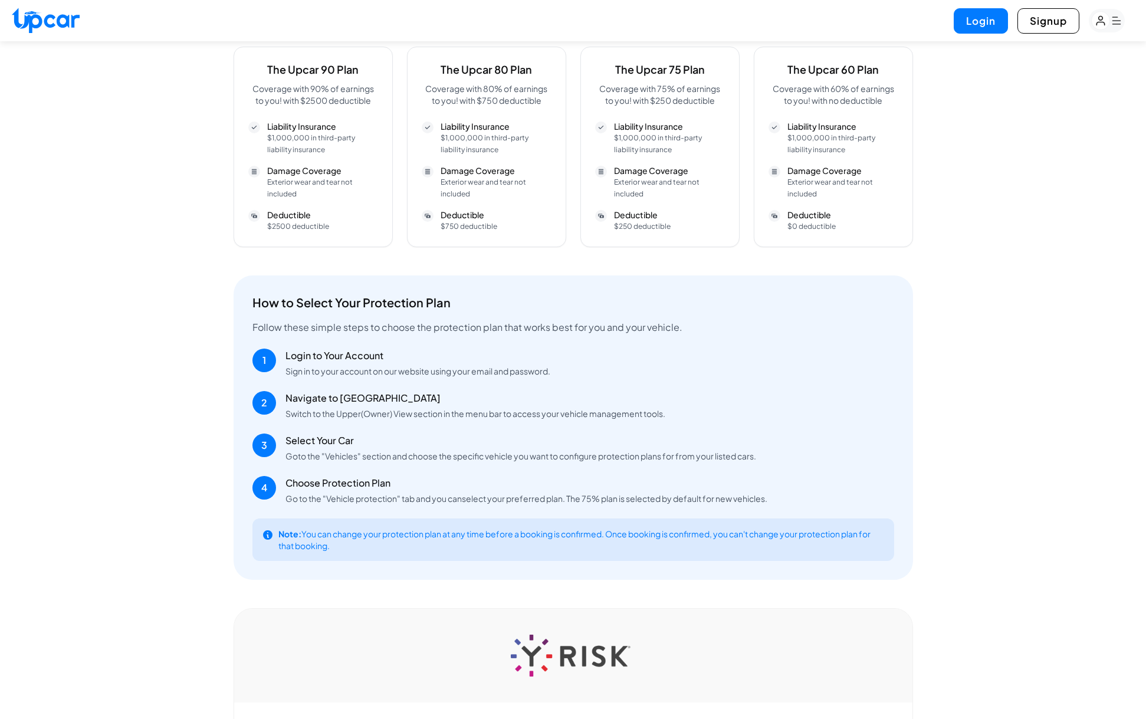
scroll to position [676, 0]
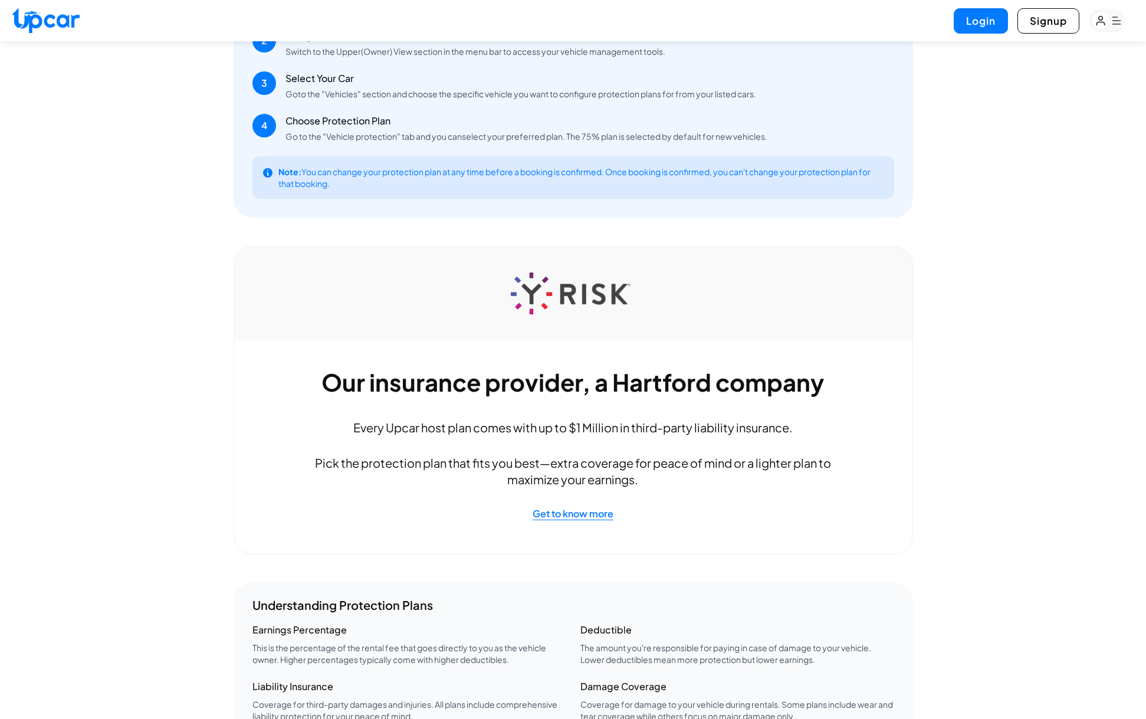
drag, startPoint x: 801, startPoint y: 521, endPoint x: 669, endPoint y: 521, distance: 132.2
click at [800, 521] on div "Our insurance provider, a Hartford company Every Upcar host plan comes with up …" at bounding box center [574, 400] width 680 height 309
click at [576, 514] on span "Get to know more" at bounding box center [573, 513] width 95 height 31
click at [597, 514] on span "Get to know more" at bounding box center [573, 513] width 95 height 31
click at [1029, 509] on div "Vehicle Protection Plans Choose the right protection plan for your vehicle and …" at bounding box center [573, 284] width 1146 height 1837
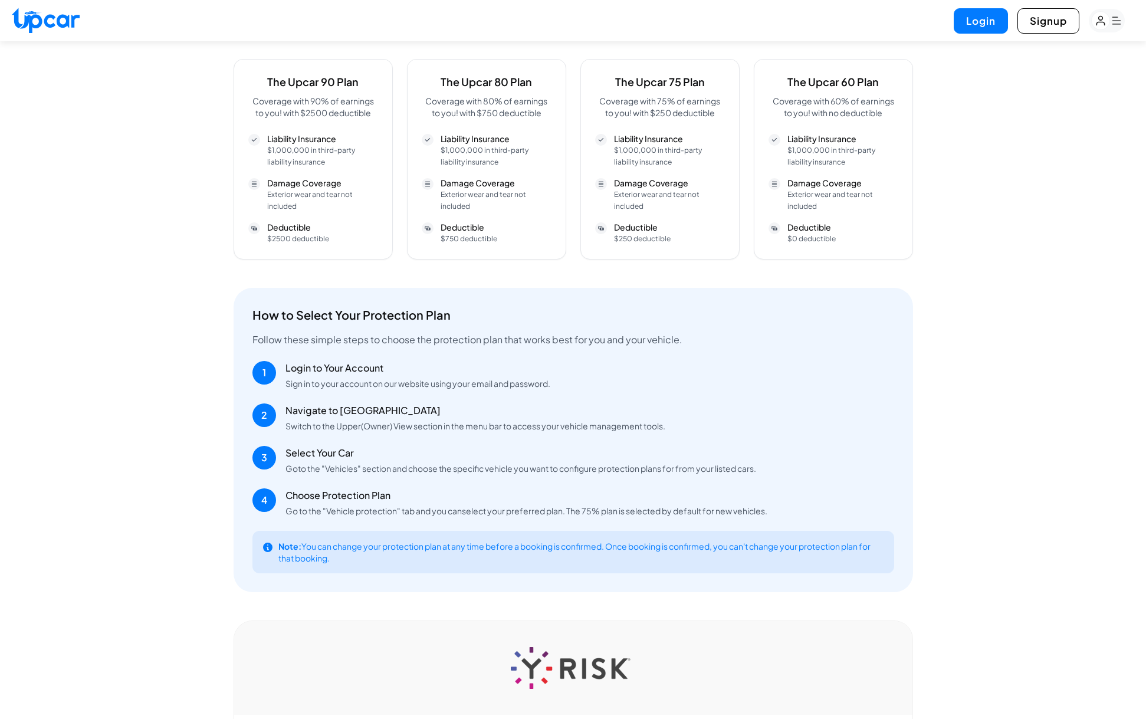
scroll to position [0, 0]
